Goal: Find specific page/section: Find specific page/section

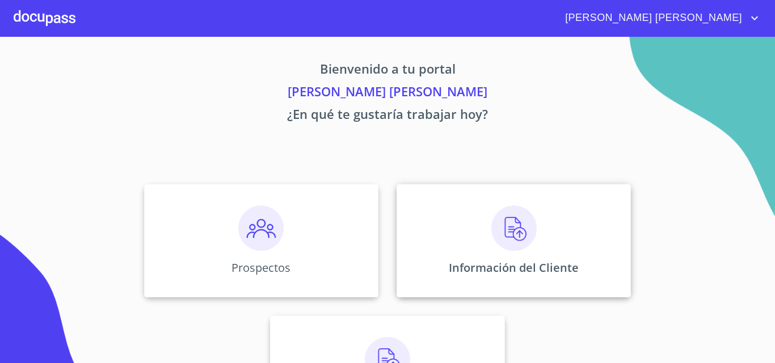
click at [496, 222] on img at bounding box center [513, 228] width 45 height 45
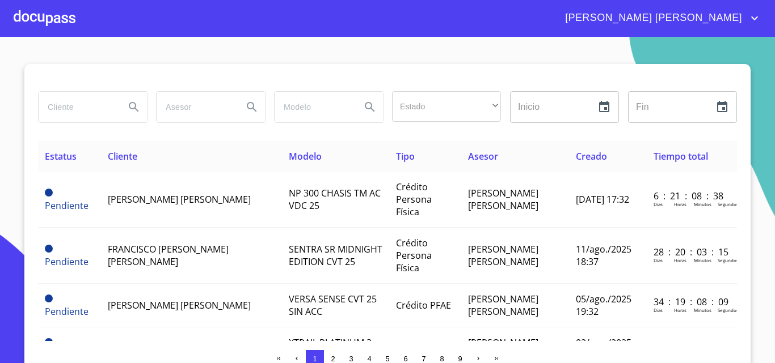
click at [64, 105] on input "search" at bounding box center [77, 107] width 77 height 31
type input "[PERSON_NAME]"
click at [131, 102] on icon "Search" at bounding box center [134, 107] width 14 height 14
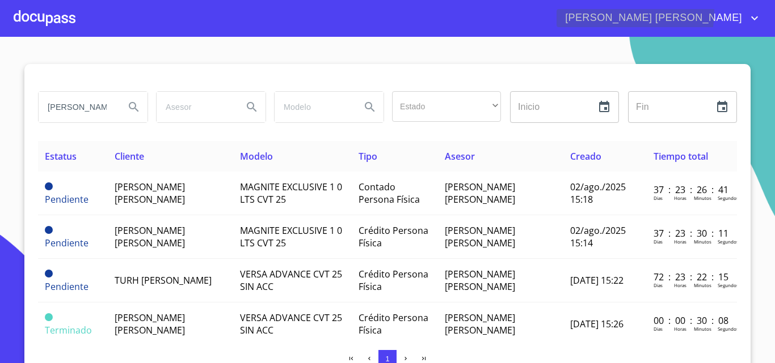
click at [752, 13] on icon "account of current user" at bounding box center [754, 18] width 14 height 14
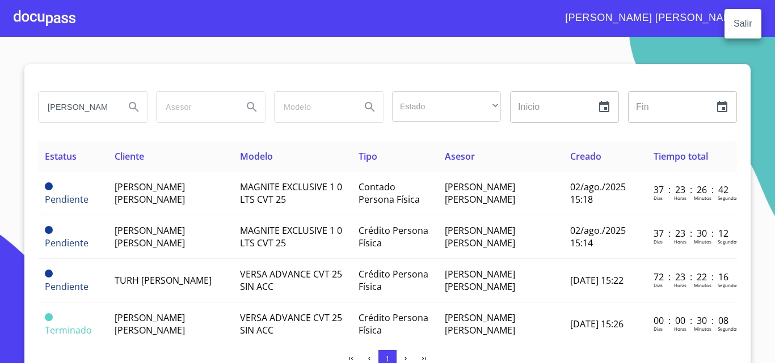
click at [743, 25] on li "Salir" at bounding box center [742, 24] width 37 height 20
